Goal: Information Seeking & Learning: Learn about a topic

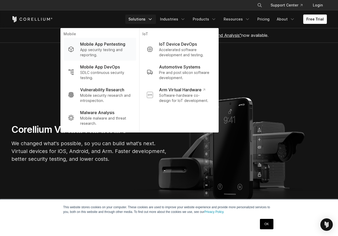
click at [110, 46] on p "Mobile App Pentesting" at bounding box center [102, 44] width 45 height 6
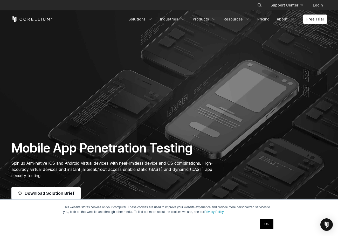
drag, startPoint x: 326, startPoint y: 114, endPoint x: 317, endPoint y: 112, distance: 9.6
click at [326, 114] on section "Mobile App Penetration Testing Spin up Arm-native iOS and Android virtual devic…" at bounding box center [169, 112] width 338 height 225
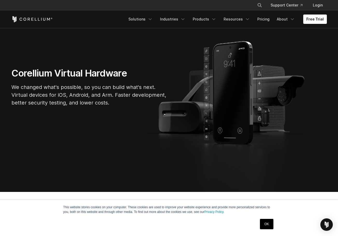
scroll to position [52, 0]
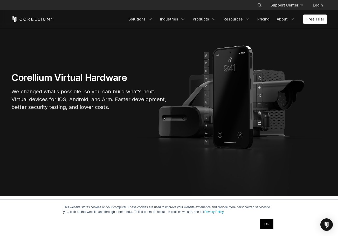
click at [310, 46] on section "Corellium Virtual Hardware We changed what's possible, so you can build what's …" at bounding box center [169, 94] width 338 height 206
click at [41, 79] on h1 "Corellium Virtual Hardware" at bounding box center [89, 78] width 156 height 12
copy h1 "Corellium"
click at [303, 128] on section "Corellium Virtual Hardware We changed what's possible, so you can build what's …" at bounding box center [169, 94] width 338 height 206
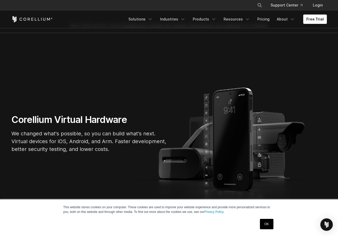
scroll to position [9, 0]
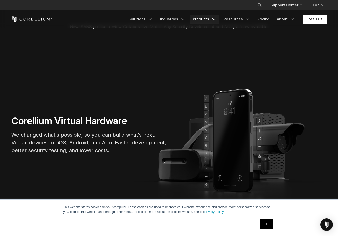
click at [210, 19] on link "Products" at bounding box center [205, 19] width 30 height 9
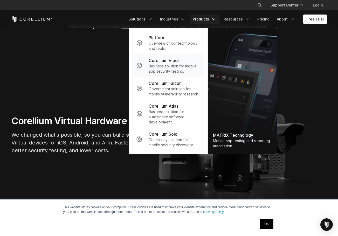
click at [166, 71] on p "Business solution for mobile app security testing." at bounding box center [175, 69] width 52 height 10
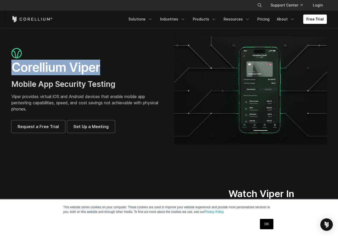
drag, startPoint x: 14, startPoint y: 68, endPoint x: 102, endPoint y: 69, distance: 87.3
click at [102, 70] on h1 "Corellium Viper" at bounding box center [87, 68] width 153 height 16
copy h1 "Corellium Viper"
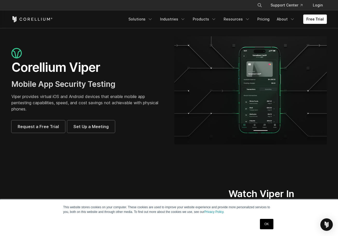
click at [330, 34] on section "Corellium Viper Mobile App Security Testing Viper provides virtual iOS and Andr…" at bounding box center [169, 92] width 338 height 129
click at [210, 18] on link "Products" at bounding box center [205, 19] width 30 height 9
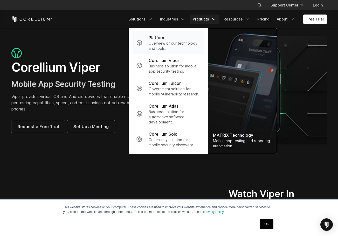
click at [172, 38] on div "Platform" at bounding box center [175, 38] width 52 height 6
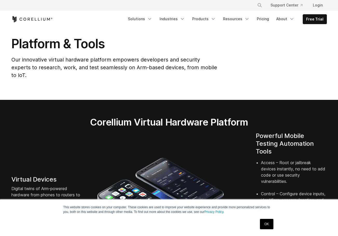
scroll to position [17, 0]
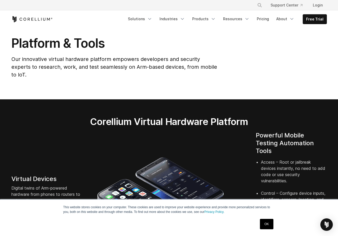
click at [337, 81] on section "Platform & Tools Our innovative virtual hardware platform empowers developers a…" at bounding box center [169, 55] width 338 height 89
click at [328, 74] on div "Platform & Tools Our innovative virtual hardware platform empowers developers a…" at bounding box center [169, 59] width 326 height 47
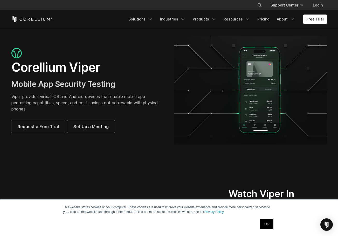
click at [337, 138] on section "Corellium Viper Mobile App Security Testing Viper provides virtual iOS and Andr…" at bounding box center [169, 92] width 338 height 129
click at [220, 19] on link "Products" at bounding box center [205, 19] width 30 height 9
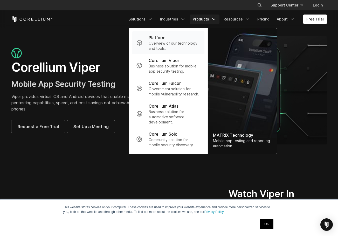
click at [182, 42] on p "Overview of our technology and tools." at bounding box center [175, 46] width 52 height 10
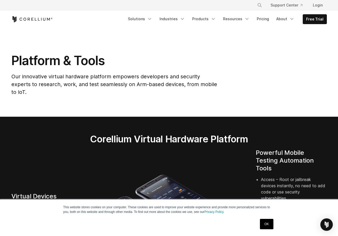
click at [335, 99] on section "Platform & Tools Our innovative virtual hardware platform empowers developers a…" at bounding box center [169, 72] width 338 height 89
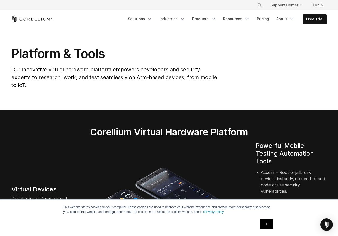
scroll to position [9, 0]
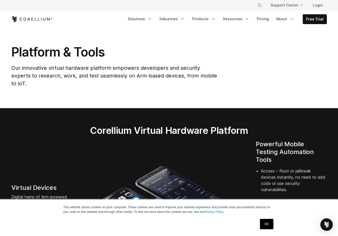
click at [315, 84] on section "Platform & Tools Our innovative virtual hardware platform empowers developers a…" at bounding box center [169, 63] width 338 height 89
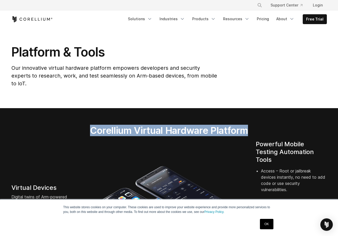
drag, startPoint x: 90, startPoint y: 123, endPoint x: 251, endPoint y: 123, distance: 161.5
click at [251, 125] on h2 "Corellium Virtual Hardware Platform" at bounding box center [169, 130] width 207 height 11
copy h2 "Corellium Virtual Hardware Platform"
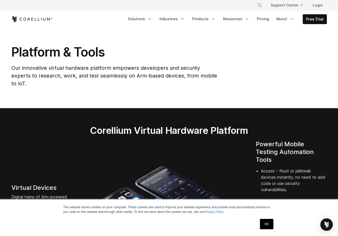
click at [320, 85] on section "Platform & Tools Our innovative virtual hardware platform empowers developers a…" at bounding box center [169, 63] width 338 height 89
click at [301, 74] on div "Platform & Tools Our innovative virtual hardware platform empowers developers a…" at bounding box center [169, 67] width 326 height 47
click at [316, 65] on div "Platform & Tools Our innovative virtual hardware platform empowers developers a…" at bounding box center [169, 67] width 326 height 47
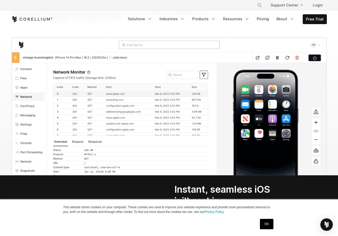
scroll to position [554, 0]
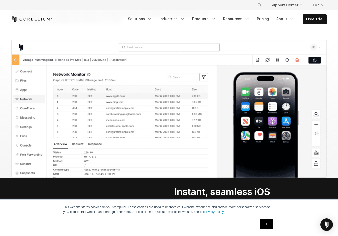
click at [274, 40] on img at bounding box center [169, 109] width 316 height 138
